Goal: Task Accomplishment & Management: Use online tool/utility

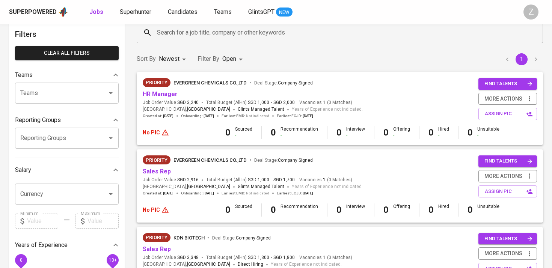
scroll to position [45, 0]
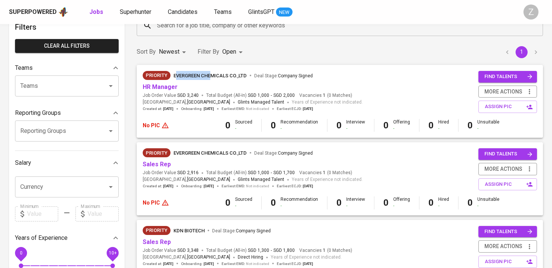
drag, startPoint x: 175, startPoint y: 77, endPoint x: 210, endPoint y: 77, distance: 35.3
click at [210, 77] on span "EVERGREEN CHEMICALS CO.,LTD" at bounding box center [209, 76] width 73 height 6
click at [196, 74] on span "EVERGREEN CHEMICALS CO.,LTD" at bounding box center [209, 76] width 73 height 6
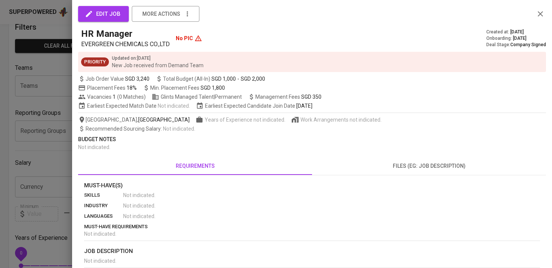
click at [84, 42] on span "EVERGREEN CHEMICALS CO.,LTD" at bounding box center [125, 44] width 89 height 7
copy span "EVERGREEN CHEMICALS CO.,LTD"
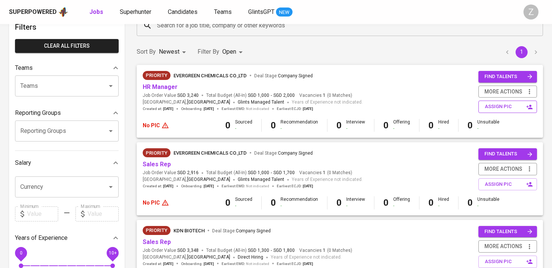
click at [508, 107] on span "assign pic" at bounding box center [508, 106] width 47 height 9
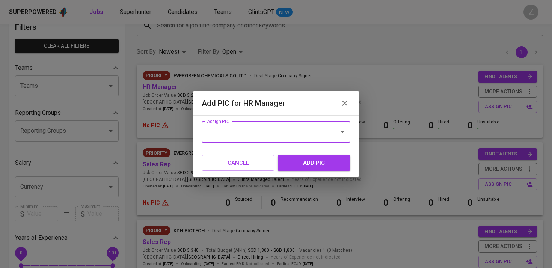
type input "J"
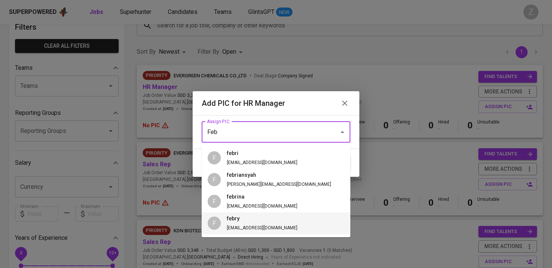
click at [267, 222] on li "F febry [EMAIL_ADDRESS][DOMAIN_NAME]" at bounding box center [276, 223] width 149 height 22
type input "febry"
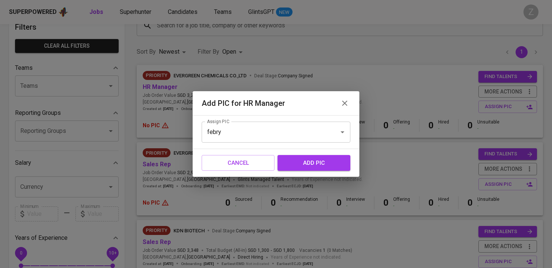
click at [315, 161] on span "add pic" at bounding box center [314, 163] width 56 height 10
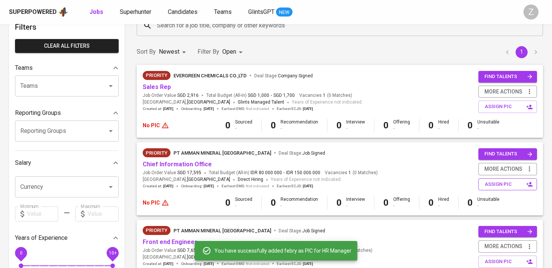
click at [488, 183] on span "assign pic" at bounding box center [508, 184] width 47 height 9
click at [490, 111] on button "assign pic" at bounding box center [507, 107] width 59 height 12
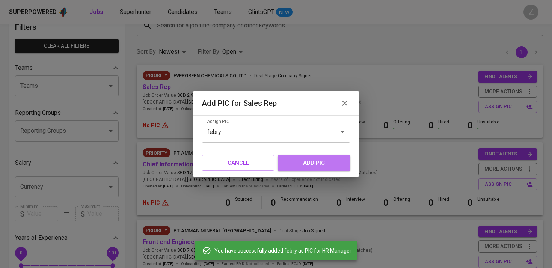
click at [313, 162] on span "add pic" at bounding box center [314, 163] width 56 height 10
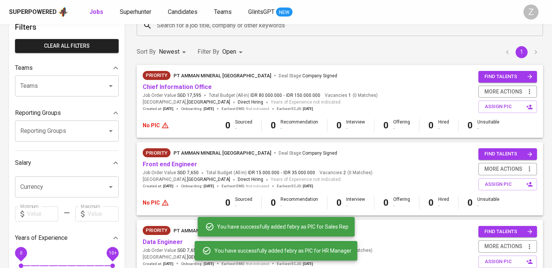
click at [186, 146] on div "Priority PT Amman Mineral Nusa Tenggara Deal Stage : Company Signed Front end E…" at bounding box center [340, 169] width 406 height 54
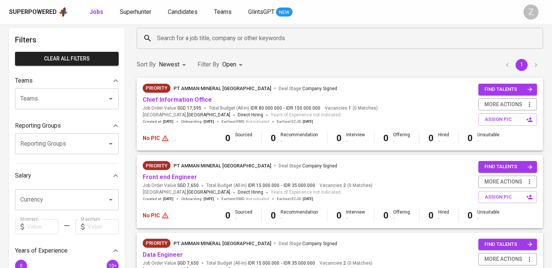
scroll to position [0, 0]
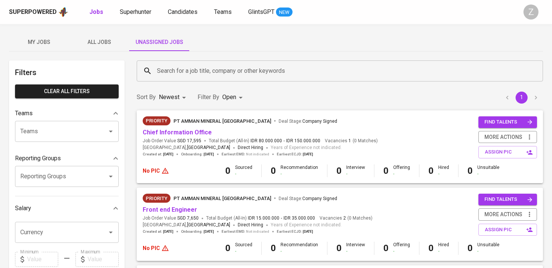
click at [104, 42] on span "All Jobs" at bounding box center [99, 42] width 51 height 9
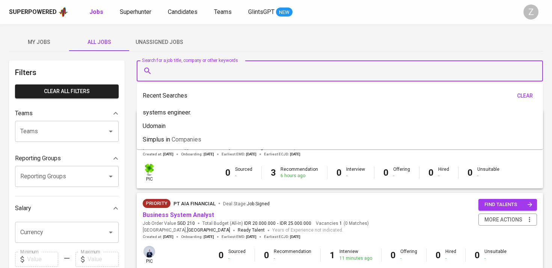
click at [214, 65] on input "Search for a job title, company or other keywords" at bounding box center [341, 71] width 373 height 14
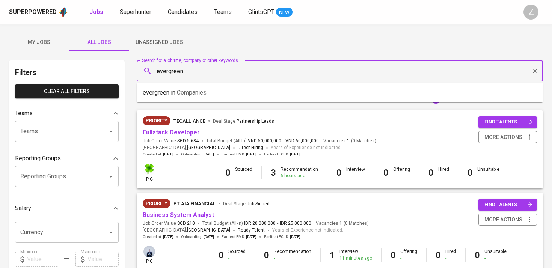
type input "evergreen"
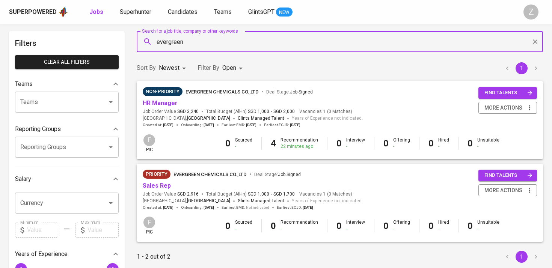
scroll to position [29, 0]
